Goal: Navigation & Orientation: Find specific page/section

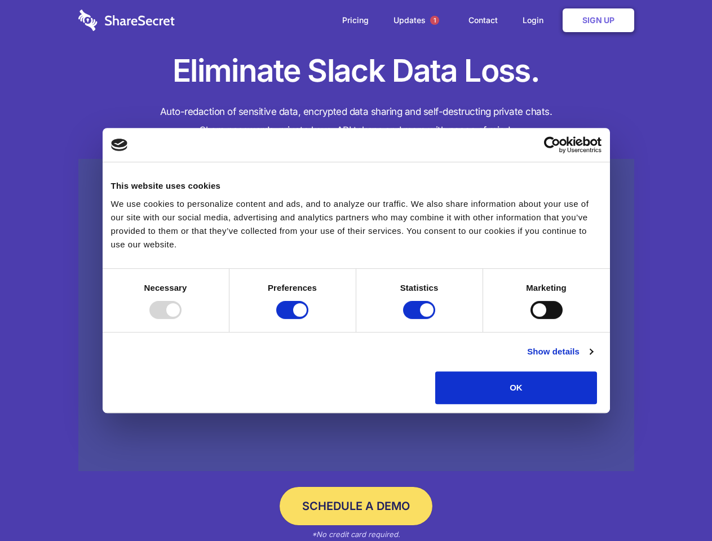
click at [182, 319] on div at bounding box center [165, 310] width 32 height 18
click at [308, 319] on input "Preferences" at bounding box center [292, 310] width 32 height 18
checkbox input "false"
click at [421, 319] on input "Statistics" at bounding box center [419, 310] width 32 height 18
checkbox input "false"
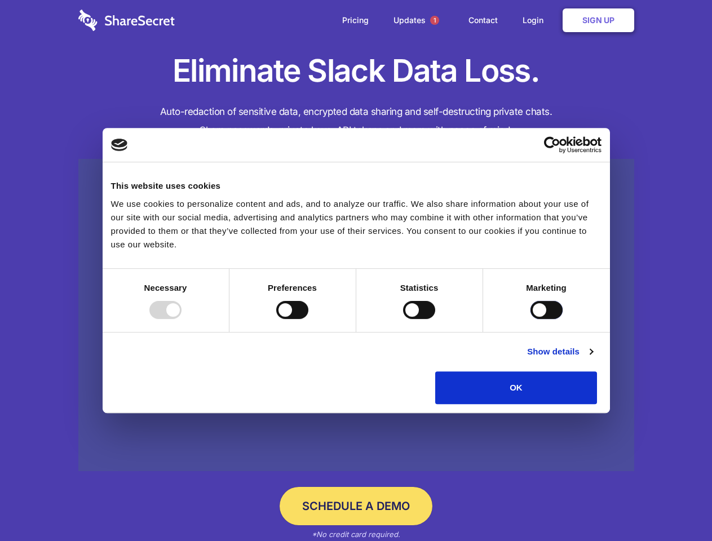
click at [530, 319] on input "Marketing" at bounding box center [546, 310] width 32 height 18
checkbox input "true"
click at [593, 359] on link "Show details" at bounding box center [559, 352] width 65 height 14
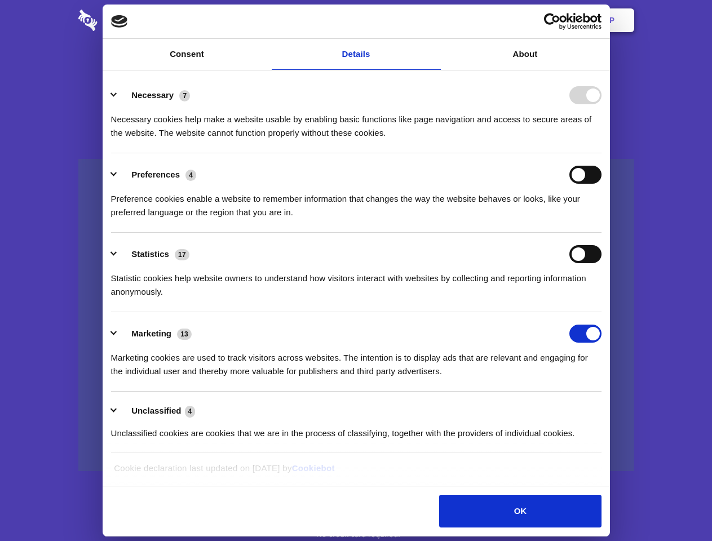
click at [602, 219] on div "Preferences 4 Preference cookies enable a website to remember information that …" at bounding box center [356, 193] width 490 height 54
click at [434, 20] on span "1" at bounding box center [434, 20] width 9 height 9
